Goal: Task Accomplishment & Management: Use online tool/utility

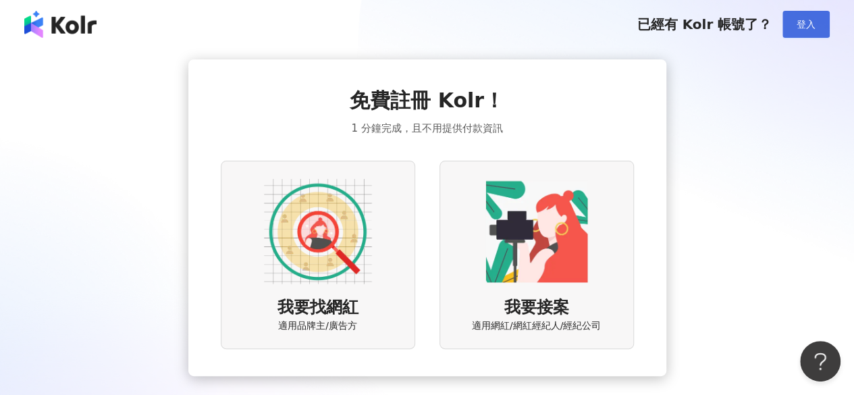
click at [812, 22] on span "登入" at bounding box center [805, 24] width 19 height 11
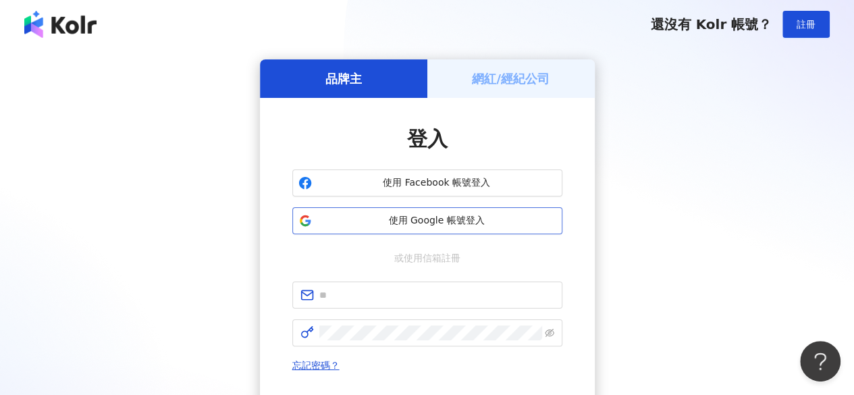
click at [434, 222] on span "使用 Google 帳號登入" at bounding box center [436, 220] width 239 height 13
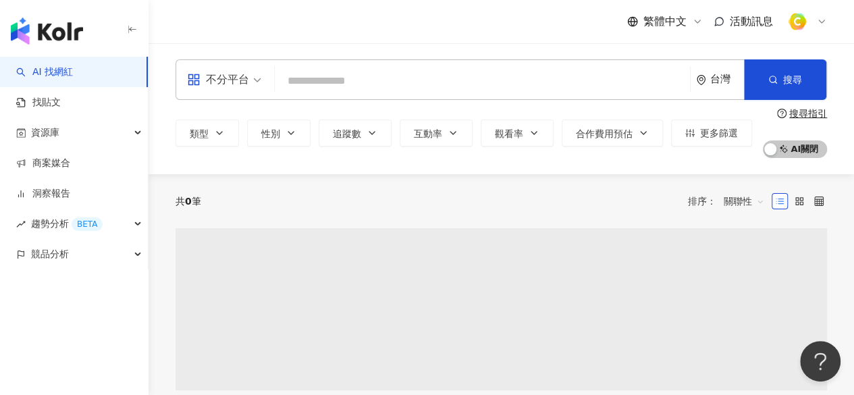
click at [669, 275] on span at bounding box center [500, 309] width 651 height 162
